Goal: Task Accomplishment & Management: Use online tool/utility

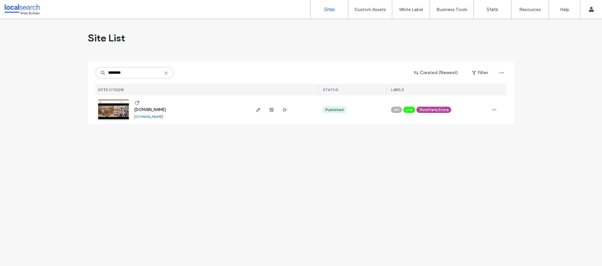
type input "********"
click at [162, 108] on span "www.temporlainbloom.com.au" at bounding box center [150, 109] width 32 height 5
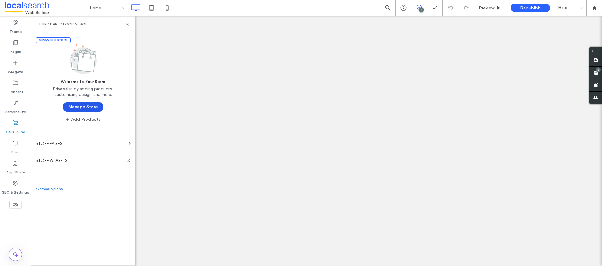
click at [97, 106] on button "Manage Store" at bounding box center [83, 107] width 41 height 10
